Goal: Task Accomplishment & Management: Use online tool/utility

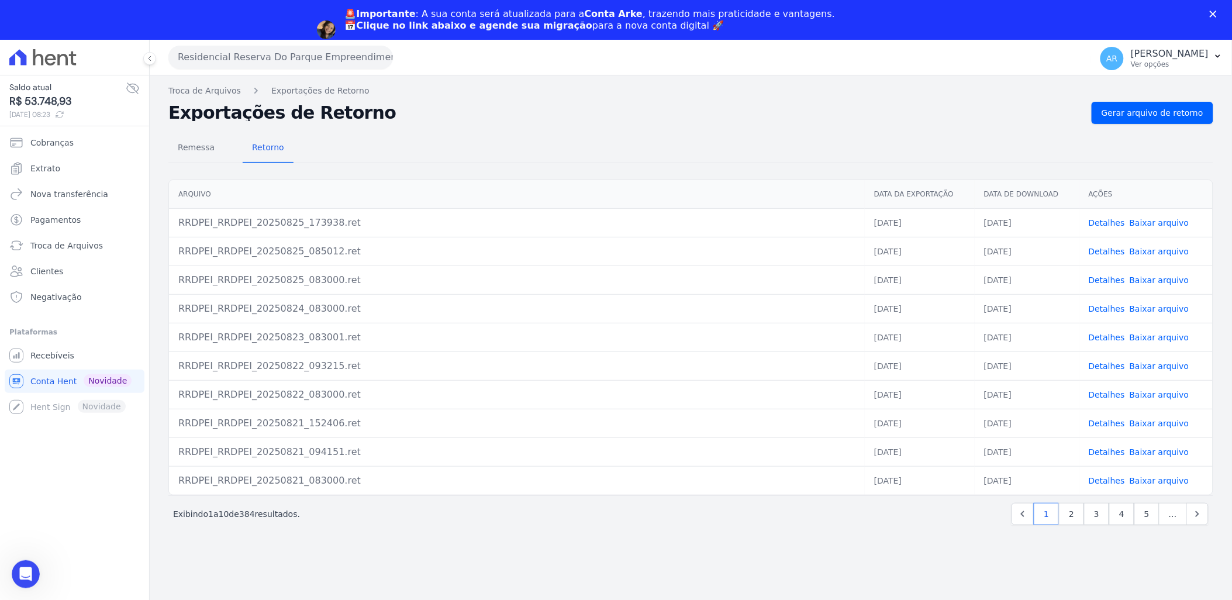
click at [1159, 78] on div "Troca de Arquivos Exportações de Retorno Exportações de Retorno Gerar arquivo d…" at bounding box center [691, 357] width 1083 height 564
click at [1147, 110] on span "Gerar arquivo de retorno" at bounding box center [1153, 113] width 102 height 12
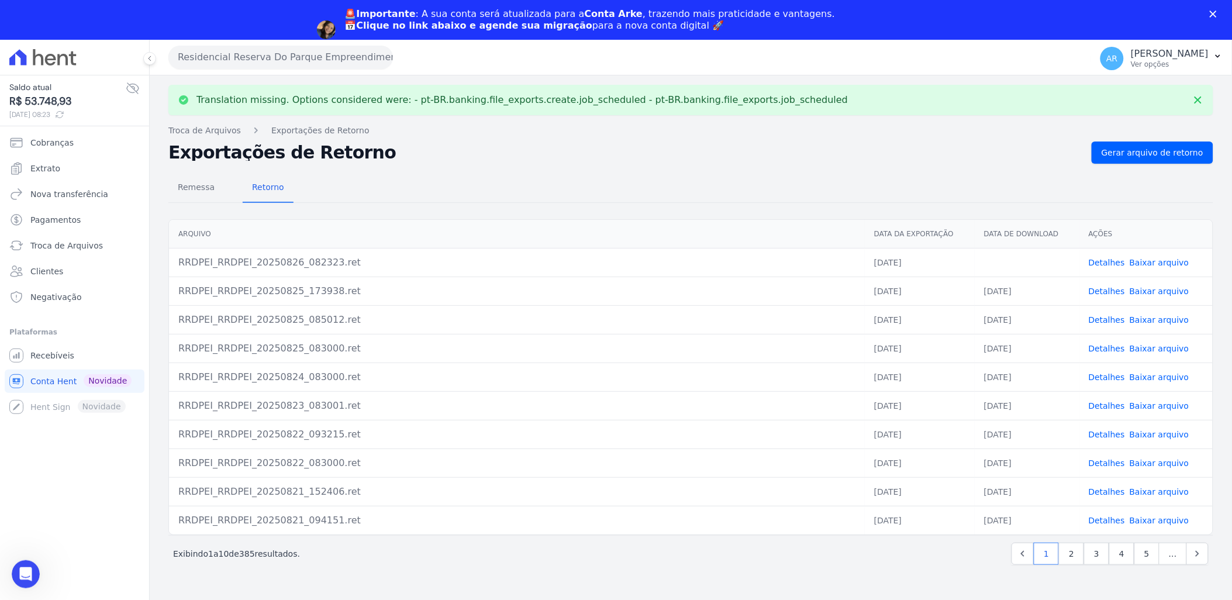
click at [1150, 260] on link "Baixar arquivo" at bounding box center [1160, 262] width 60 height 9
